Goal: Task Accomplishment & Management: Manage account settings

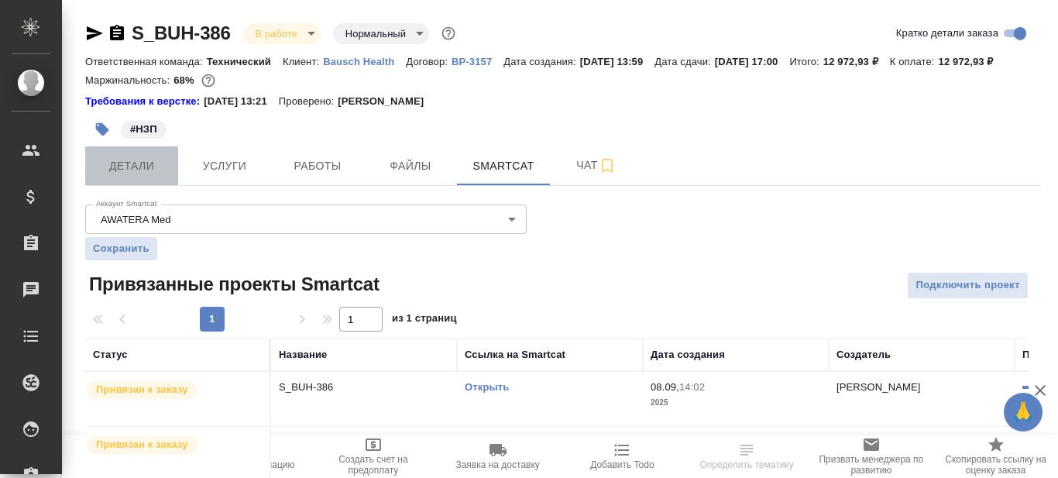
click at [143, 176] on span "Детали" at bounding box center [132, 166] width 74 height 19
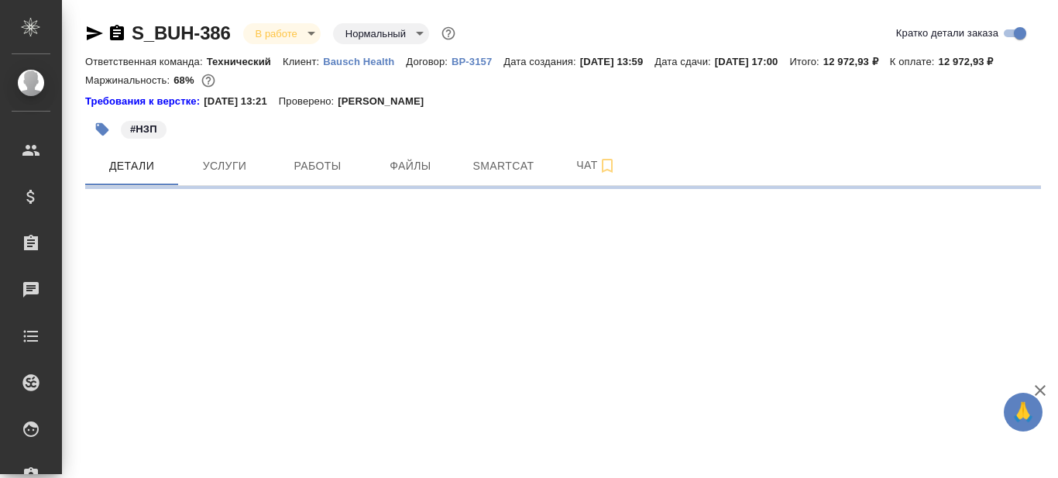
select select "RU"
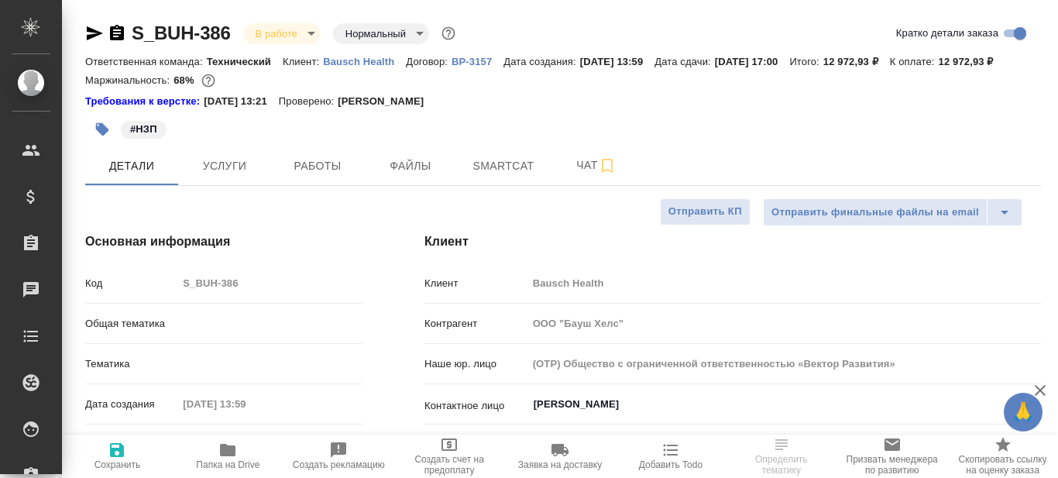
type textarea "x"
type input "Технический"
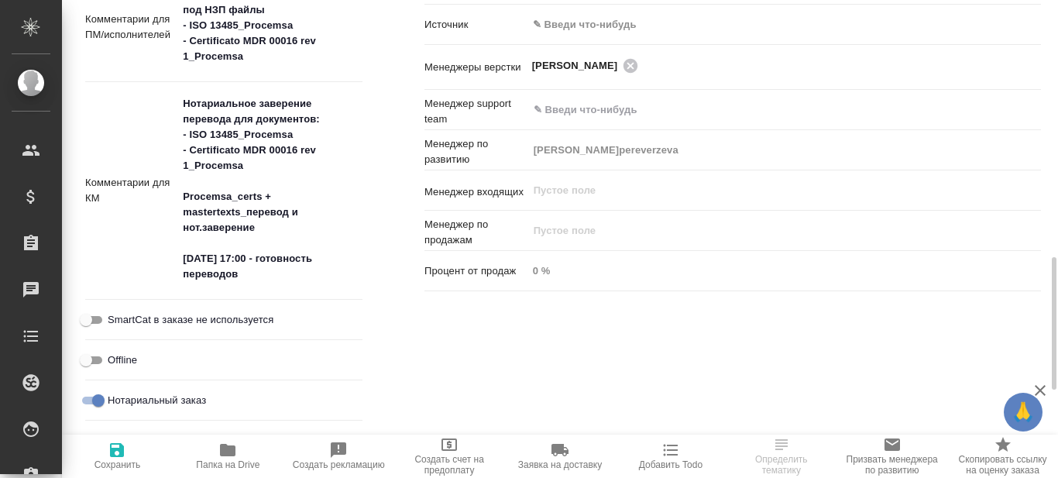
scroll to position [775, 0]
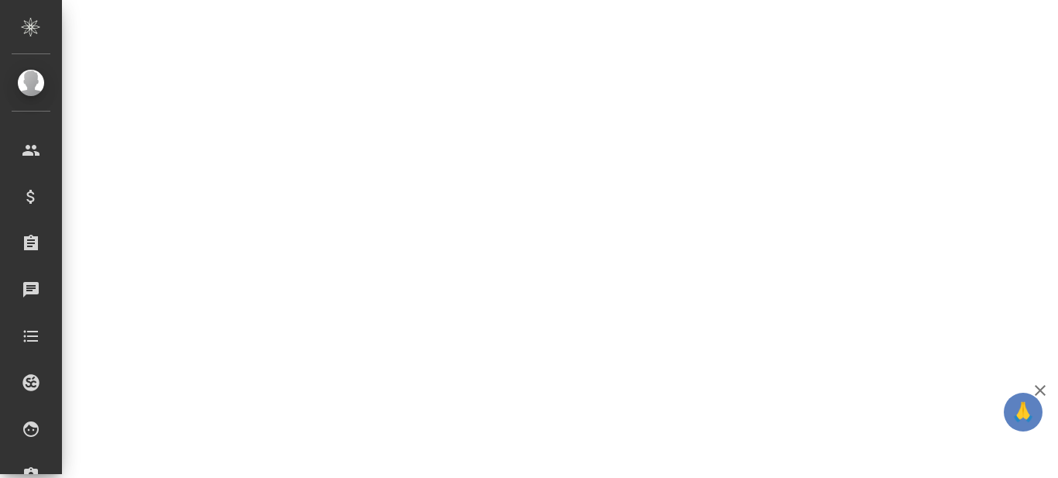
select select "RU"
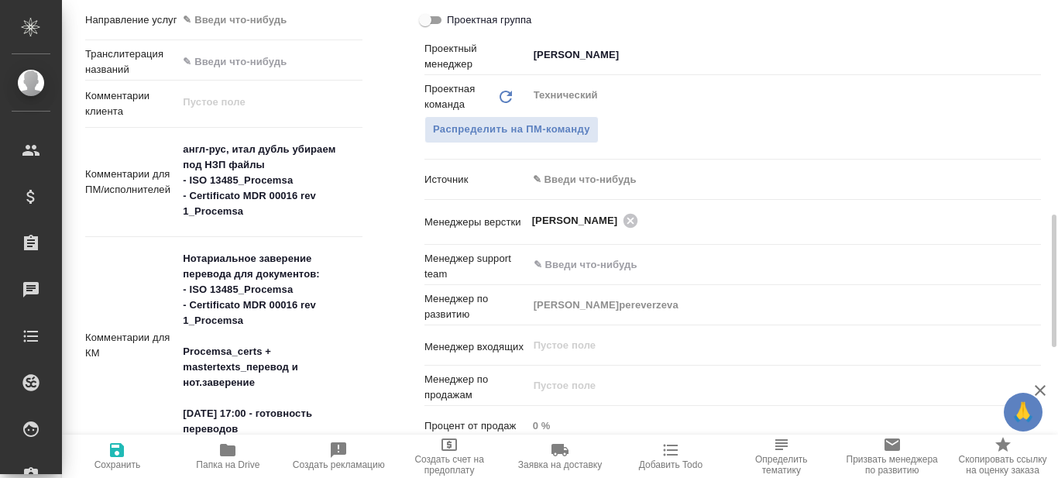
type textarea "x"
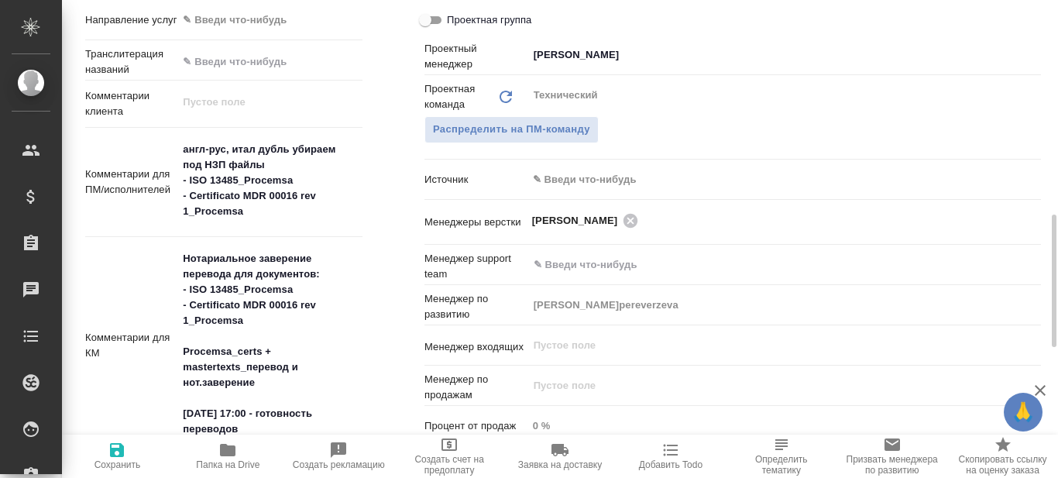
type textarea "x"
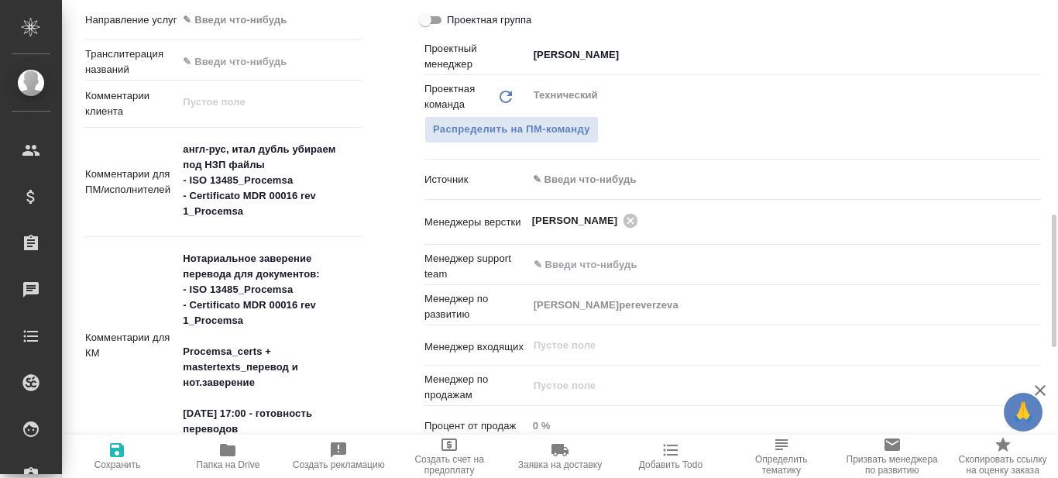
type textarea "x"
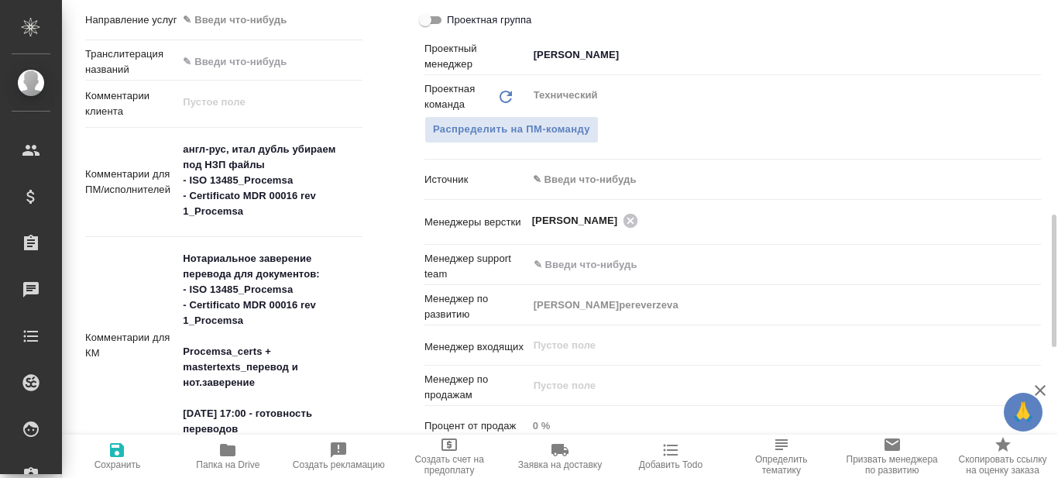
type textarea "x"
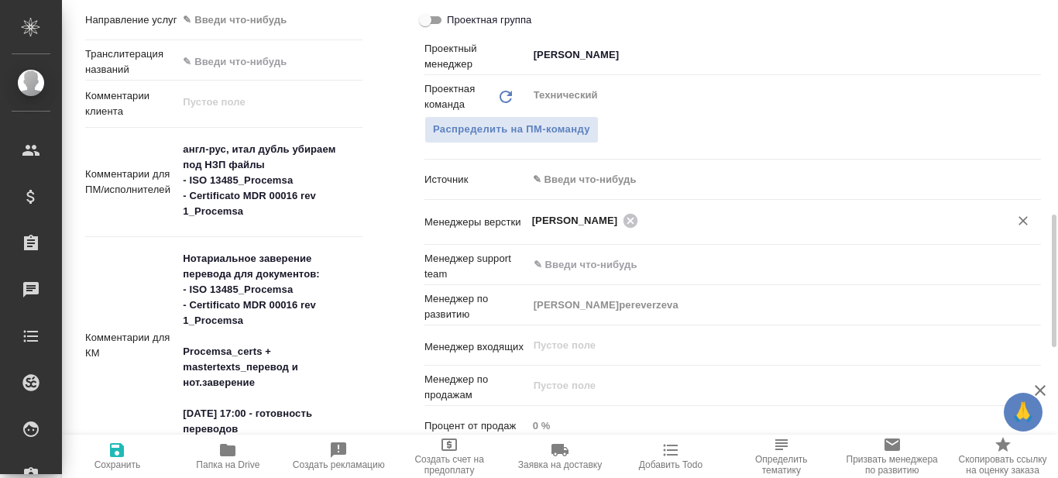
type textarea "x"
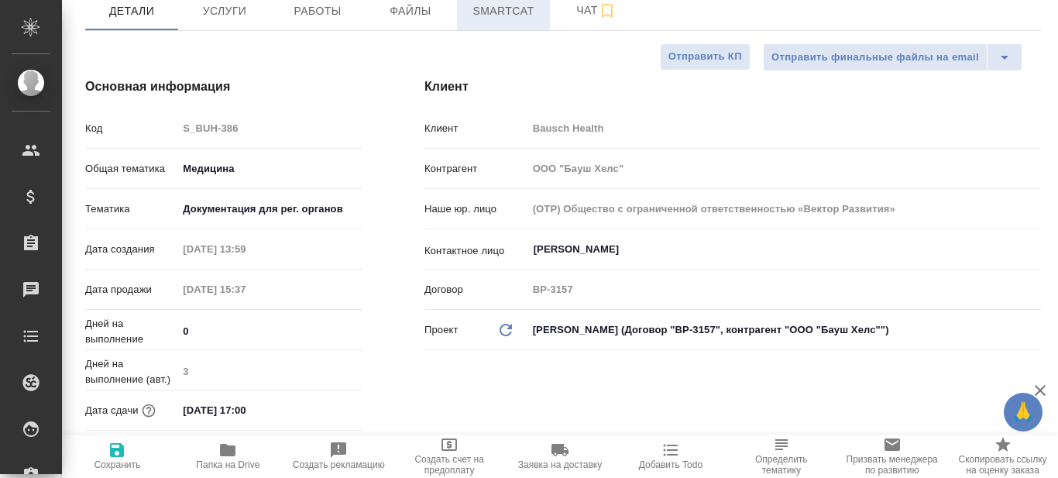
scroll to position [0, 0]
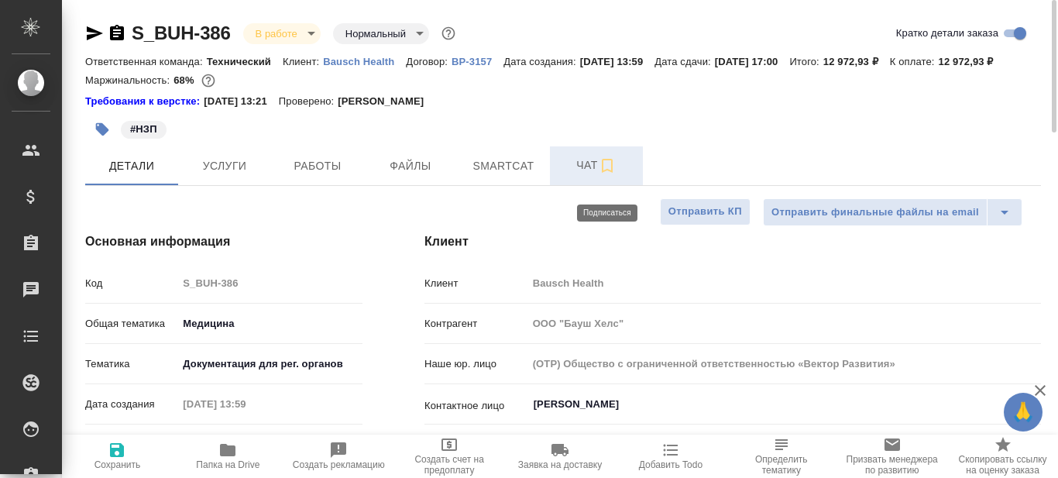
click at [608, 175] on icon "button" at bounding box center [607, 166] width 19 height 19
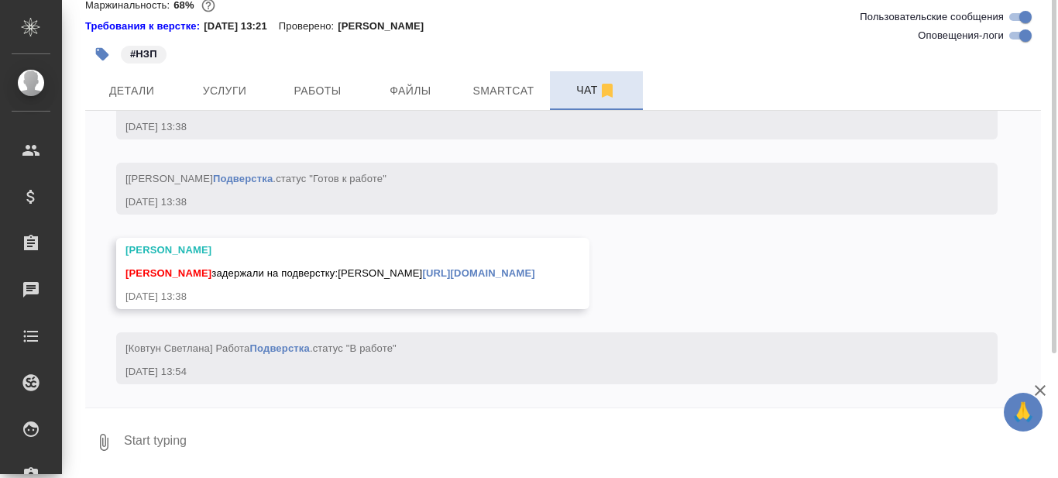
scroll to position [16, 0]
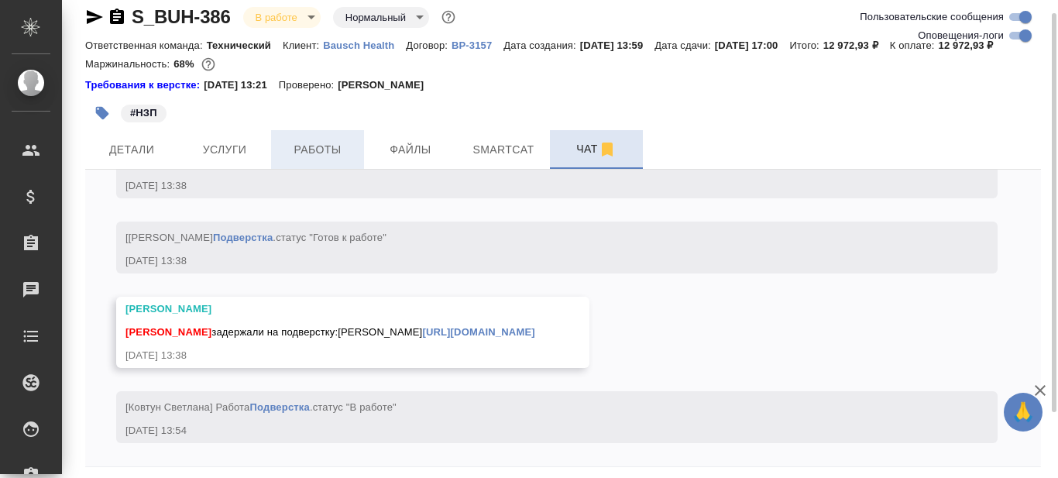
click at [344, 160] on span "Работы" at bounding box center [317, 149] width 74 height 19
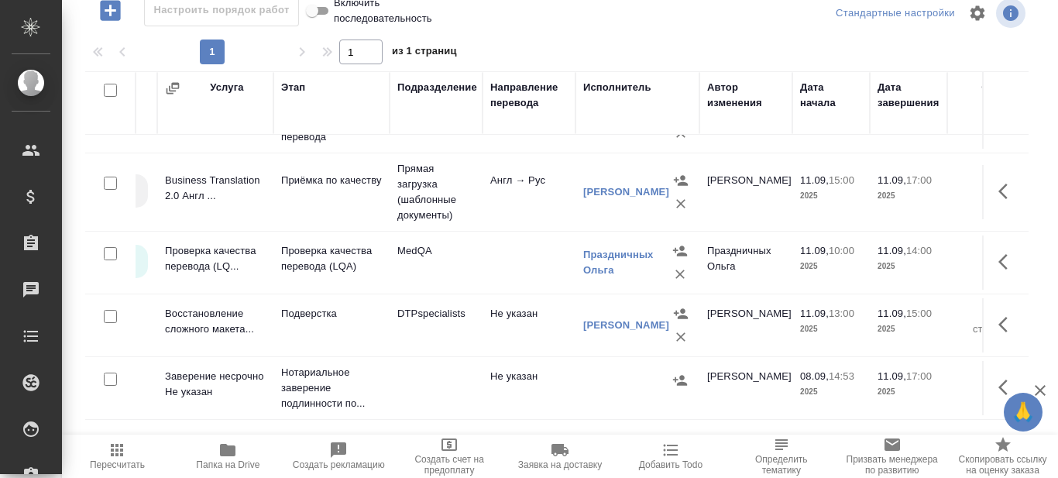
scroll to position [237, 164]
